Goal: Task Accomplishment & Management: Manage account settings

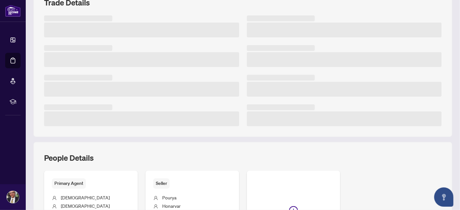
scroll to position [37, 0]
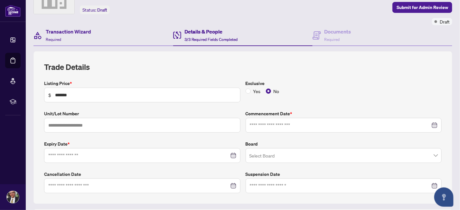
type input "**********"
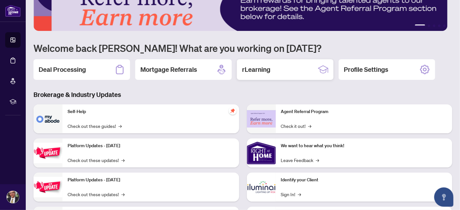
scroll to position [34, 0]
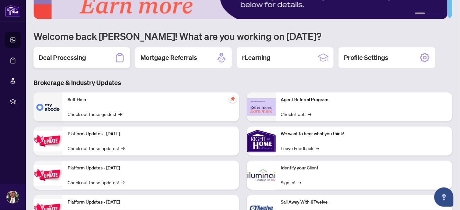
click at [68, 56] on h2 "Deal Processing" at bounding box center [62, 57] width 47 height 9
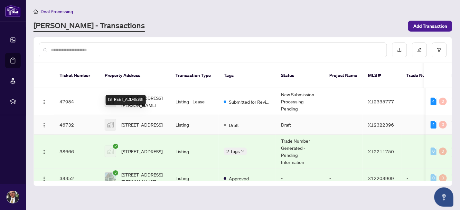
click at [142, 121] on span "[STREET_ADDRESS]" at bounding box center [141, 124] width 41 height 7
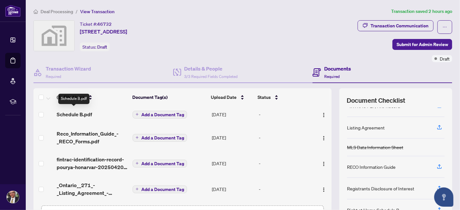
click at [77, 112] on span "Schedule B.pdf" at bounding box center [74, 114] width 35 height 8
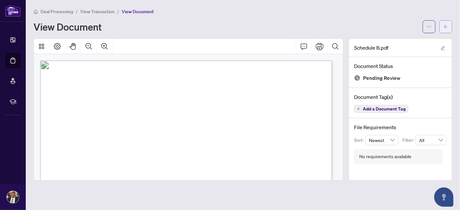
click at [447, 25] on icon "arrow-left" at bounding box center [446, 26] width 5 height 5
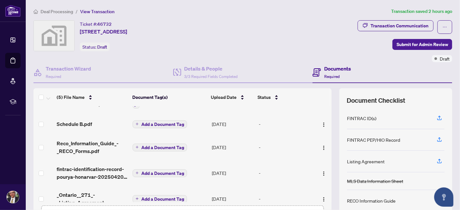
scroll to position [31, 0]
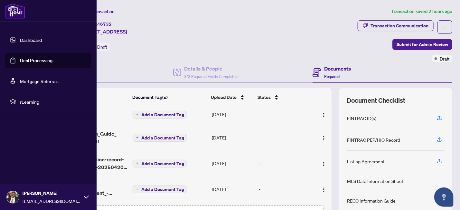
click at [21, 60] on link "Deal Processing" at bounding box center [36, 61] width 33 height 6
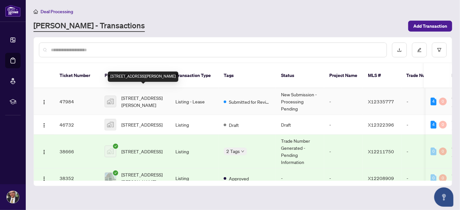
click at [148, 94] on span "[STREET_ADDRESS][PERSON_NAME]" at bounding box center [143, 101] width 44 height 14
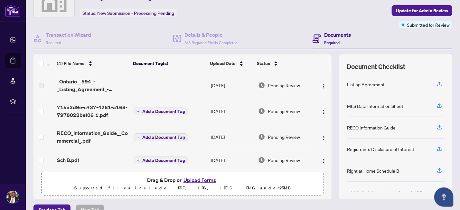
scroll to position [4, 0]
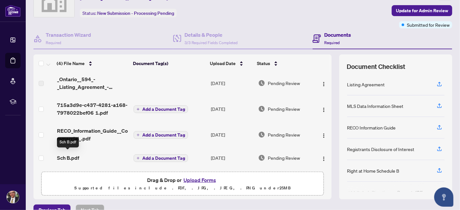
click at [66, 156] on span "Sch B.pdf" at bounding box center [68, 158] width 22 height 8
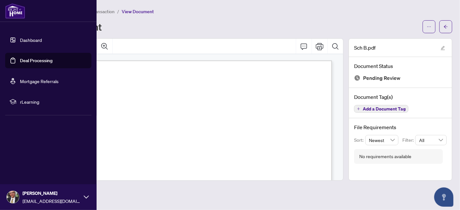
click at [20, 59] on link "Deal Processing" at bounding box center [36, 61] width 33 height 6
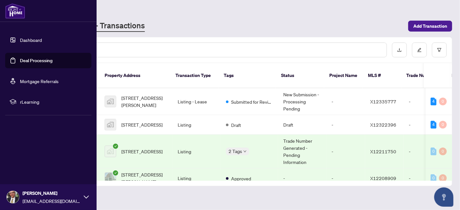
click at [20, 60] on link "Deal Processing" at bounding box center [36, 61] width 33 height 6
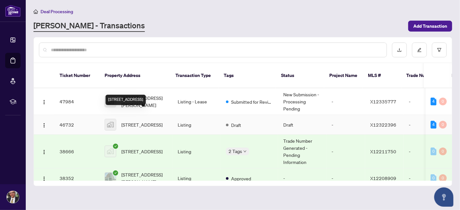
click at [143, 121] on span "[STREET_ADDRESS]" at bounding box center [141, 124] width 41 height 7
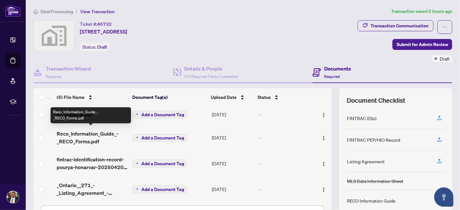
click at [85, 112] on div "Reco_Information_Guide_-_RECO_Forms.pdf" at bounding box center [91, 115] width 80 height 16
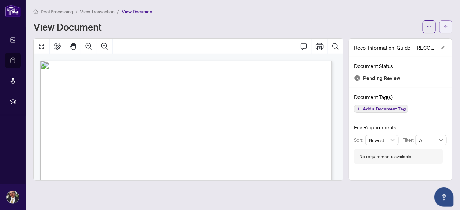
click at [447, 26] on icon "arrow-left" at bounding box center [446, 27] width 4 height 4
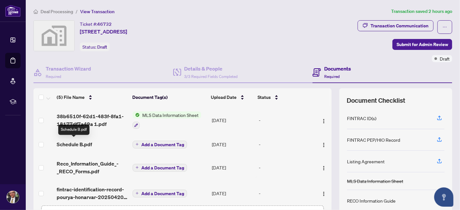
click at [80, 143] on span "Schedule B.pdf" at bounding box center [74, 144] width 35 height 8
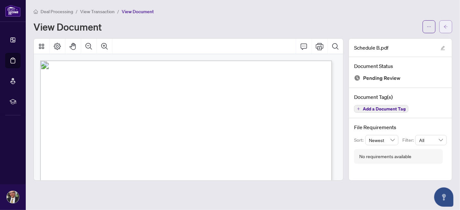
click at [447, 27] on icon "arrow-left" at bounding box center [446, 26] width 5 height 5
